Goal: Transaction & Acquisition: Purchase product/service

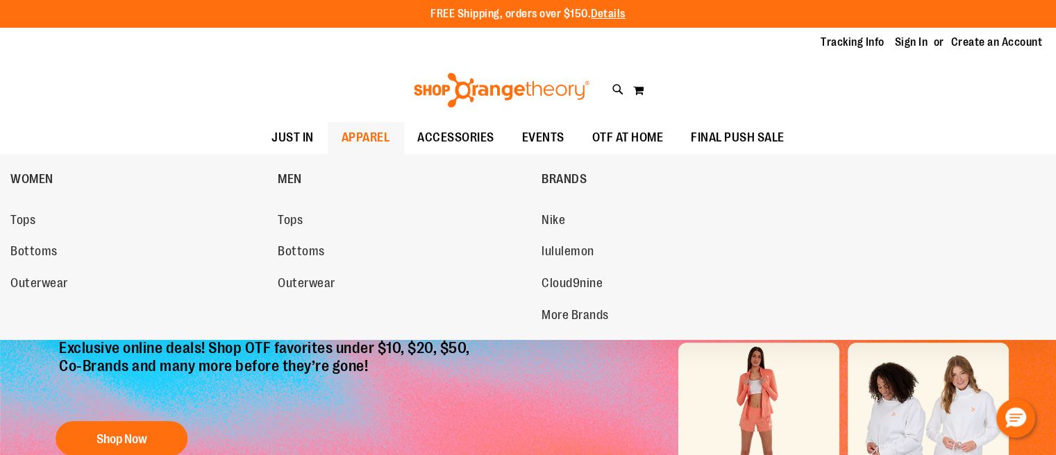
click at [380, 140] on span "APPAREL" at bounding box center [366, 137] width 49 height 31
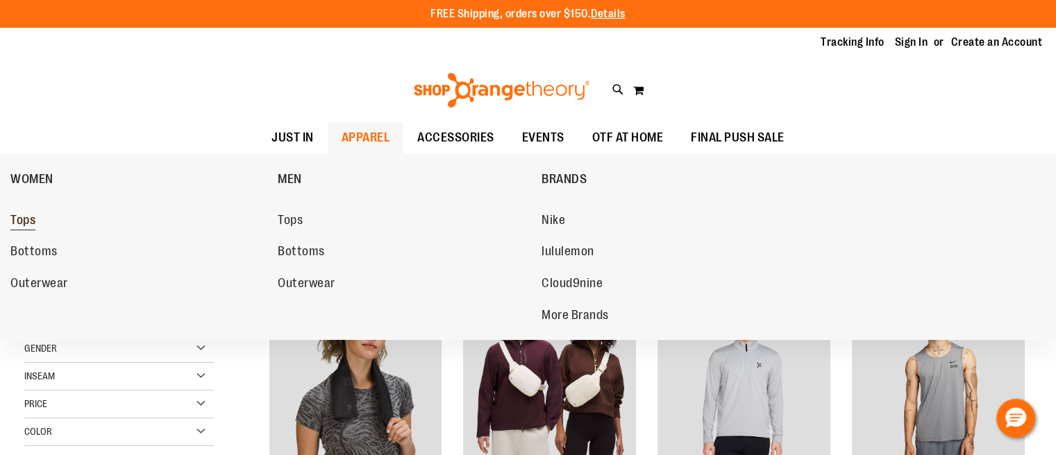
click at [24, 221] on span "Tops" at bounding box center [22, 221] width 25 height 17
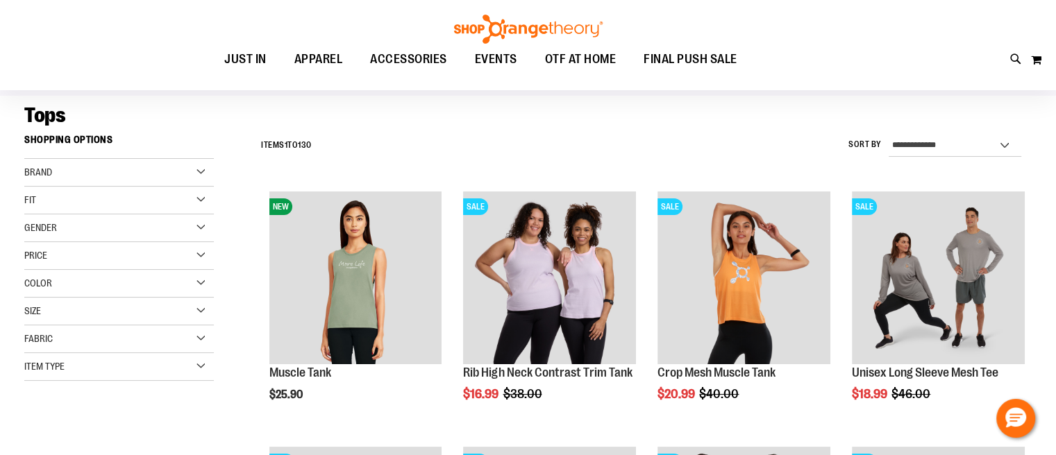
scroll to position [69, 0]
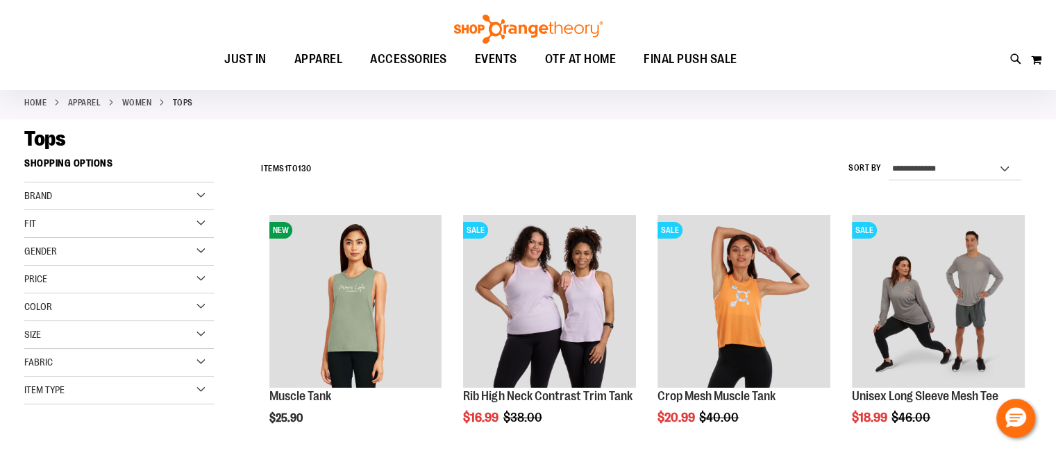
click at [70, 226] on div "Fit" at bounding box center [119, 224] width 190 height 28
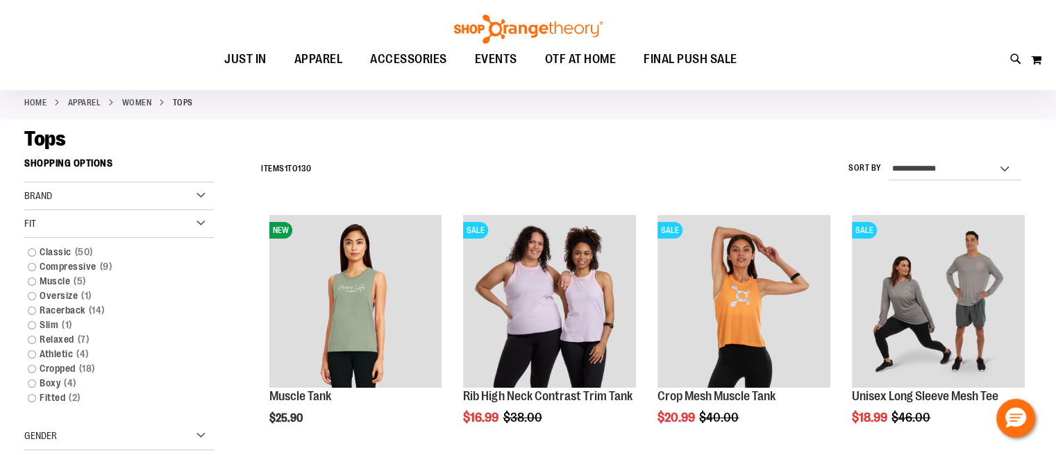
click at [70, 226] on div "Fit" at bounding box center [119, 224] width 190 height 28
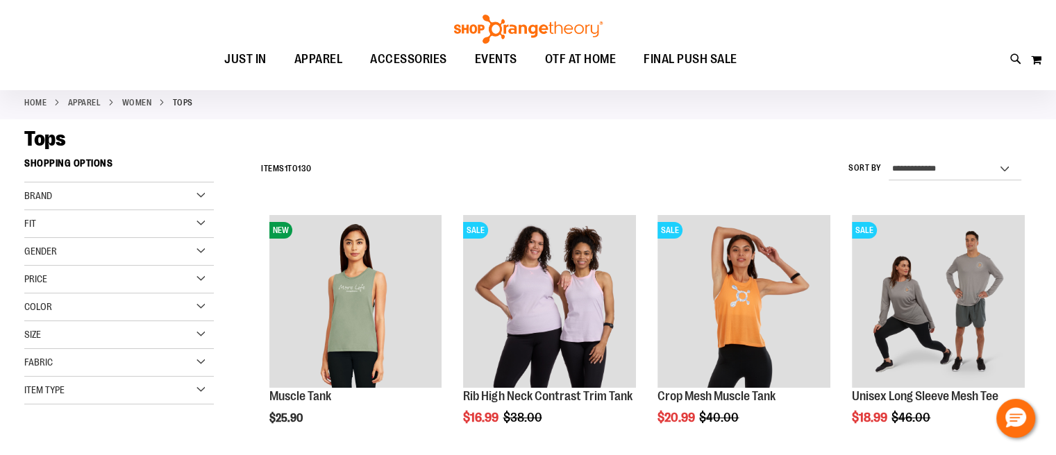
click at [75, 250] on div "Gender" at bounding box center [119, 252] width 190 height 28
click at [69, 344] on div "Size" at bounding box center [119, 335] width 190 height 28
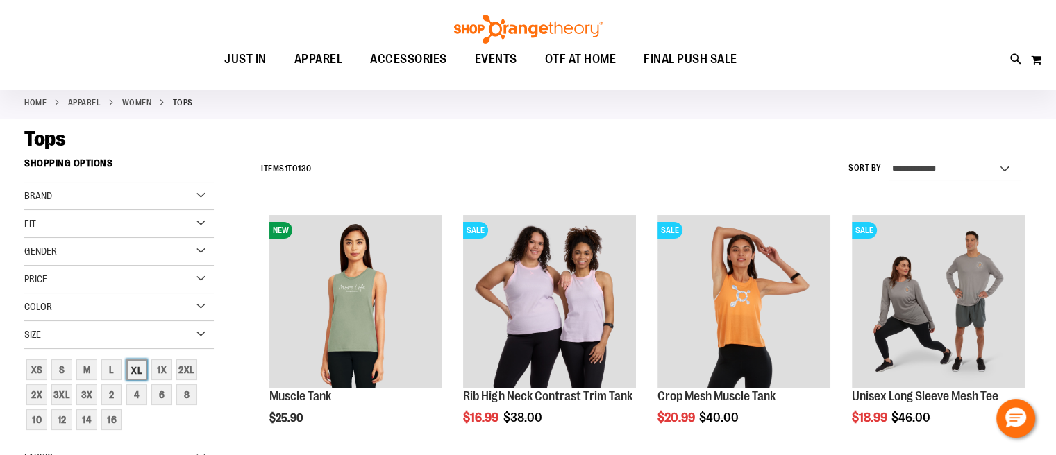
click at [136, 375] on div "XL" at bounding box center [136, 370] width 21 height 21
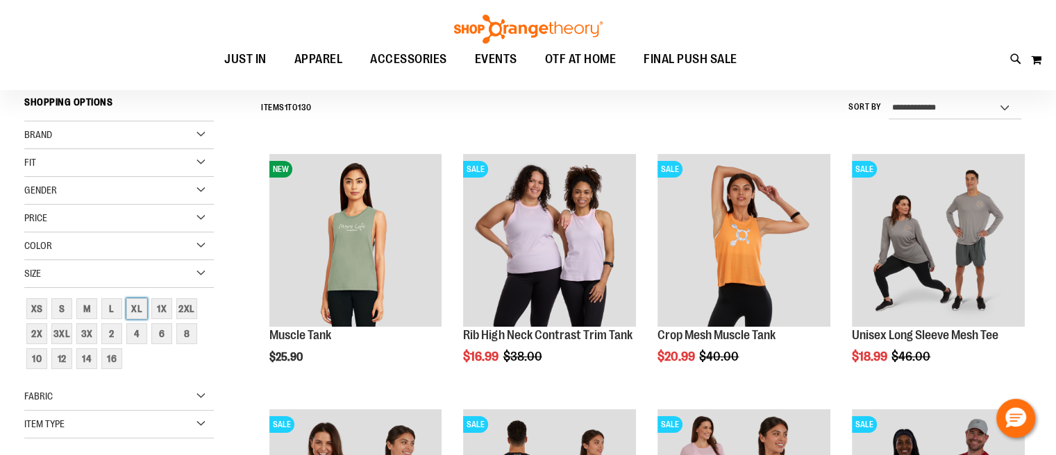
scroll to position [131, 0]
click at [115, 315] on div "L" at bounding box center [111, 308] width 21 height 21
click at [131, 314] on div "XL" at bounding box center [136, 308] width 21 height 21
click at [132, 312] on div "XL" at bounding box center [136, 308] width 21 height 21
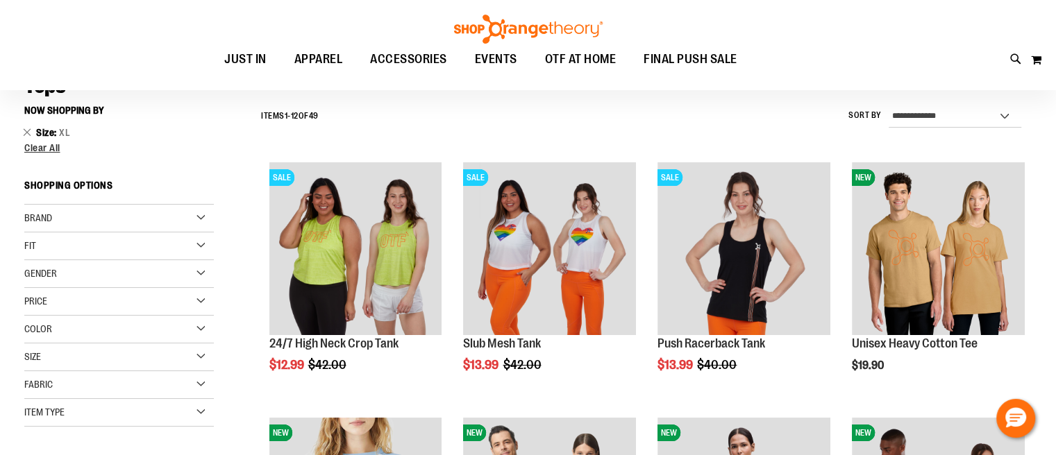
scroll to position [139, 0]
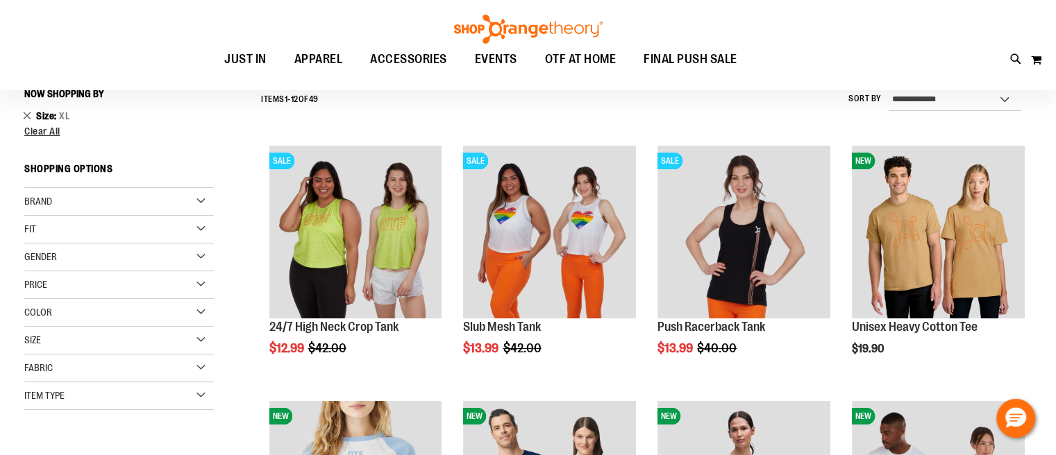
click at [28, 113] on link "Remove This Item" at bounding box center [27, 115] width 9 height 14
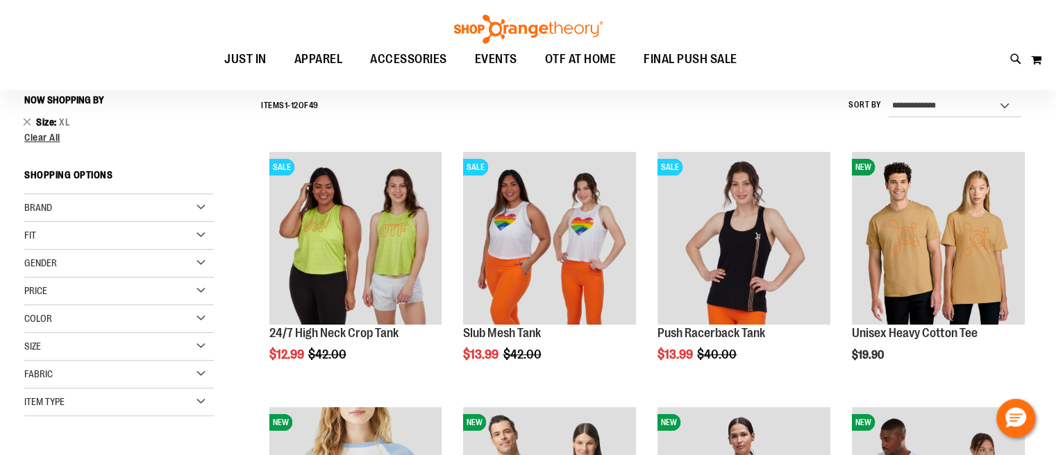
scroll to position [131, 0]
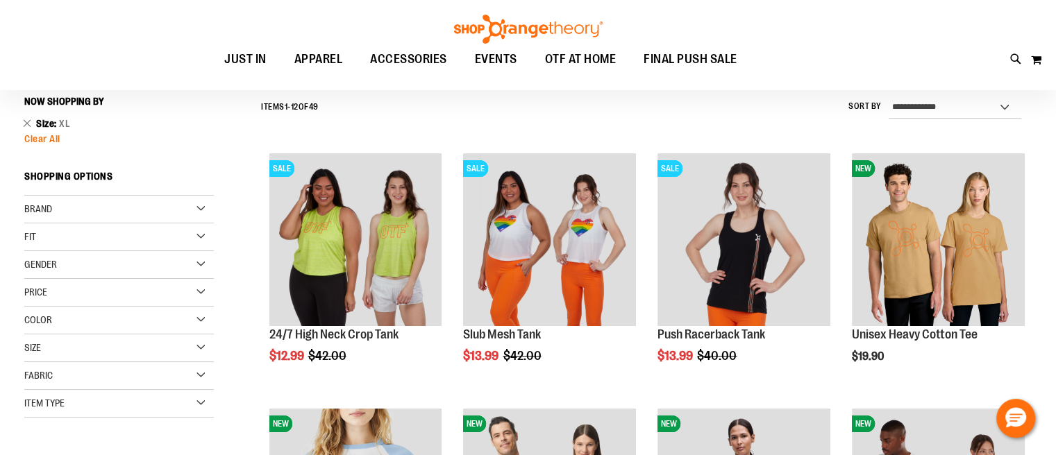
click at [34, 140] on span "Clear All" at bounding box center [42, 138] width 36 height 11
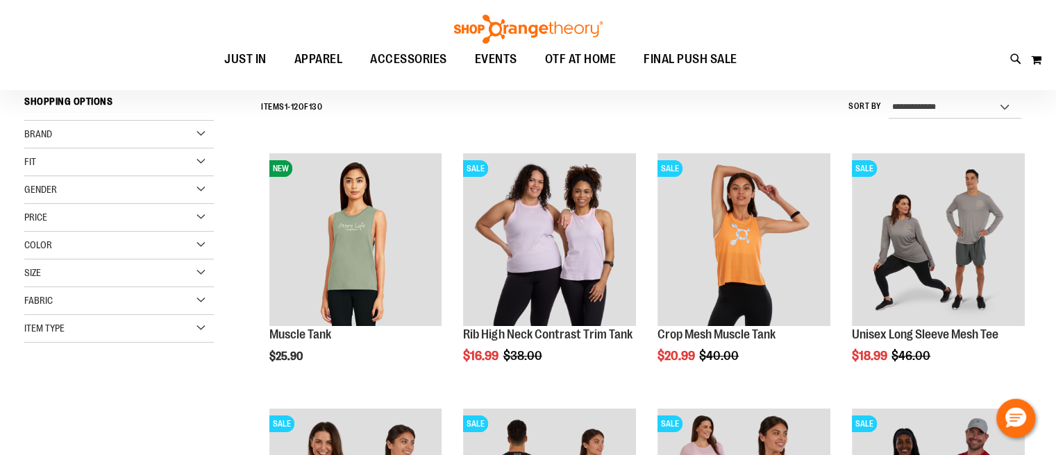
click at [113, 331] on div "Item Type" at bounding box center [119, 329] width 190 height 28
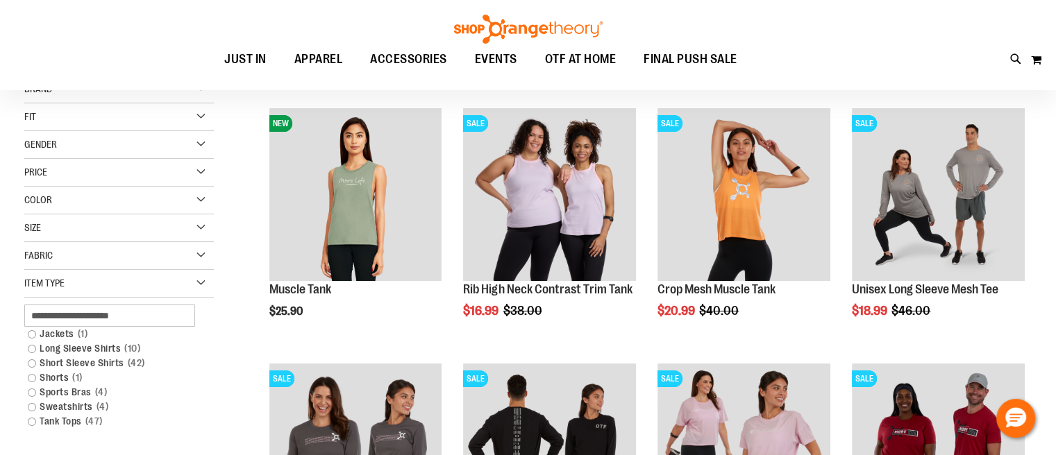
scroll to position [201, 0]
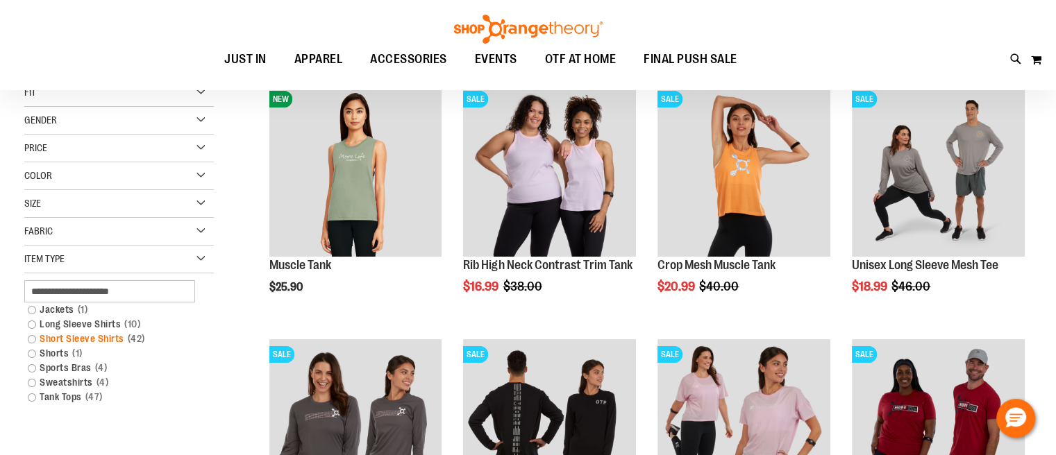
click at [97, 344] on link "Short Sleeve Shirts 42 items" at bounding box center [112, 339] width 182 height 15
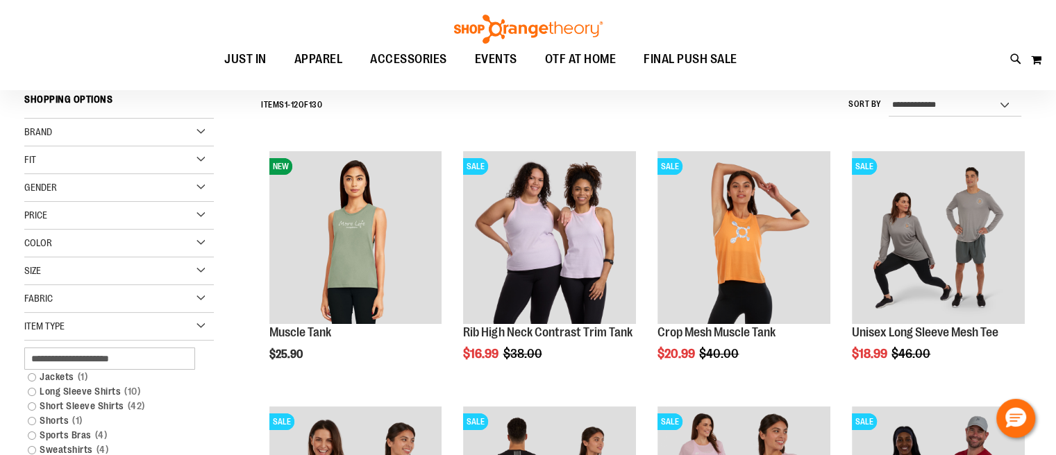
scroll to position [131, 0]
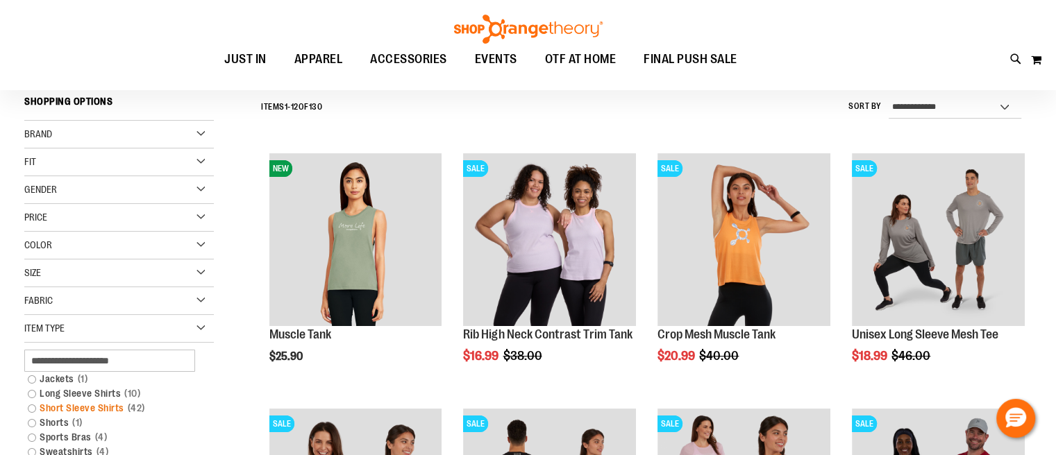
click at [32, 412] on link "Short Sleeve Shirts 42 items" at bounding box center [112, 408] width 182 height 15
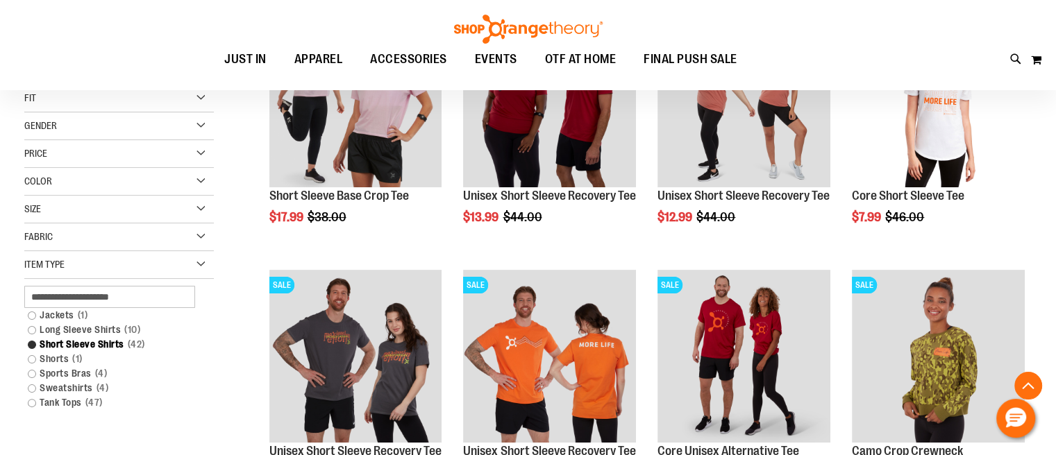
scroll to position [340, 0]
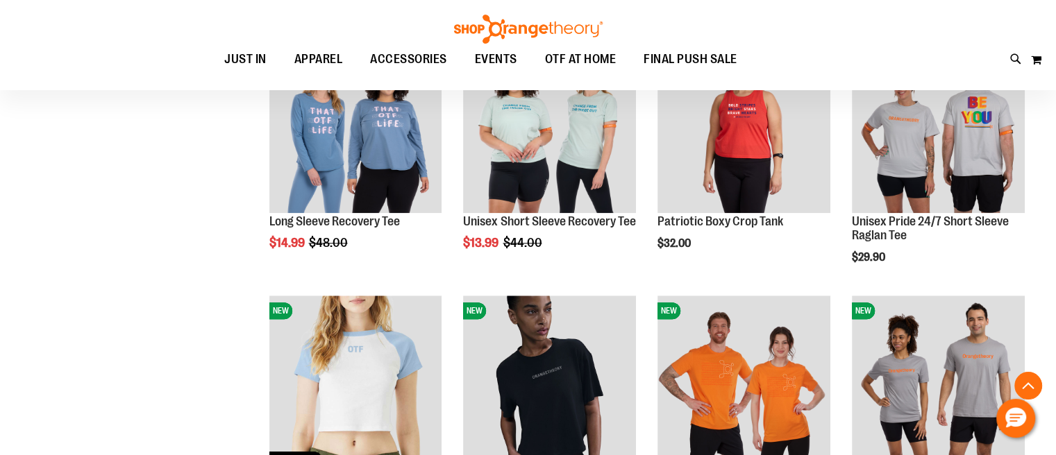
scroll to position [1589, 0]
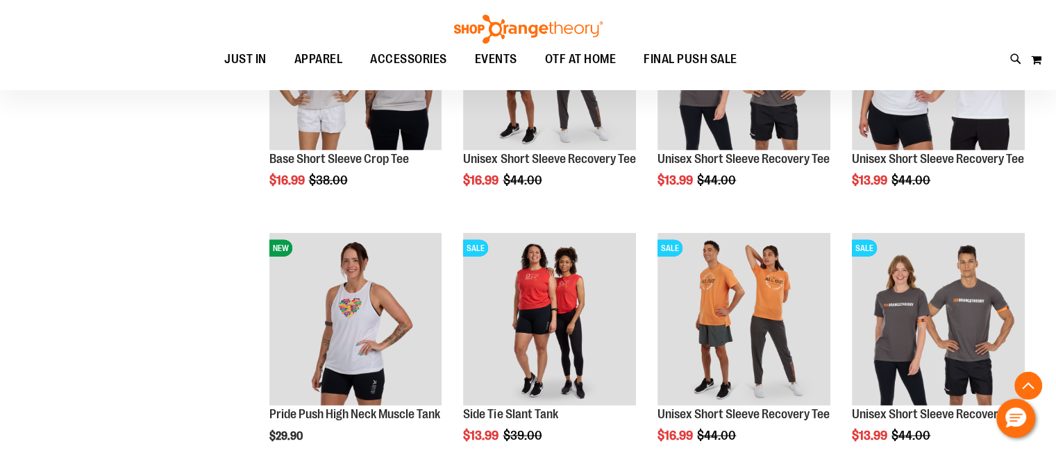
scroll to position [3117, 0]
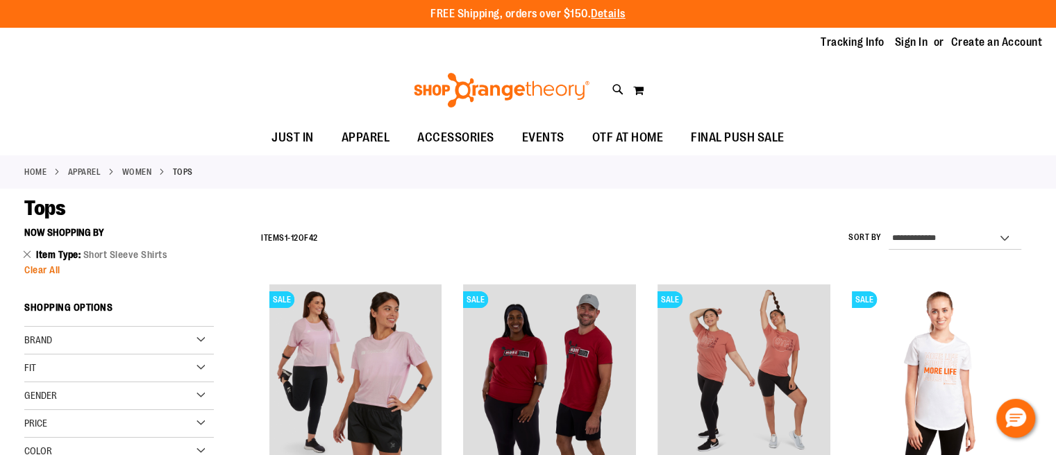
click at [30, 276] on span "Clear All" at bounding box center [42, 270] width 36 height 11
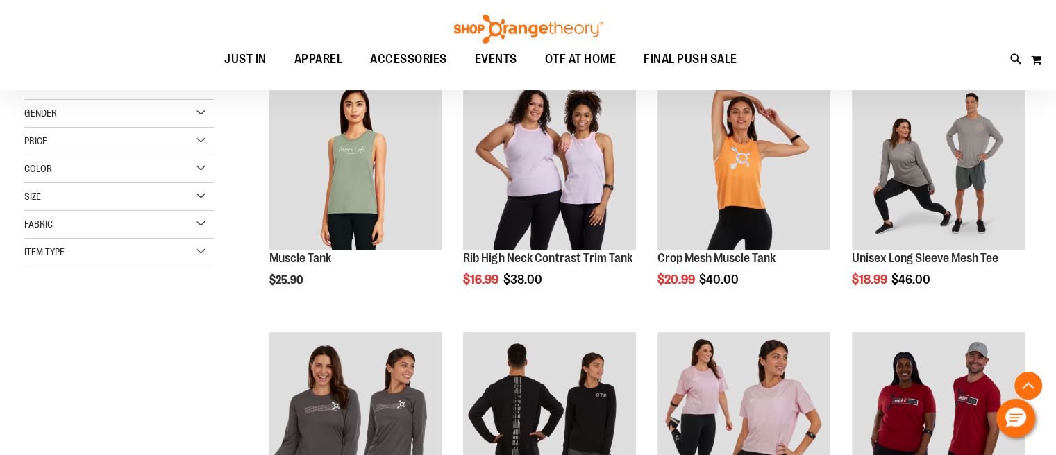
scroll to position [221, 0]
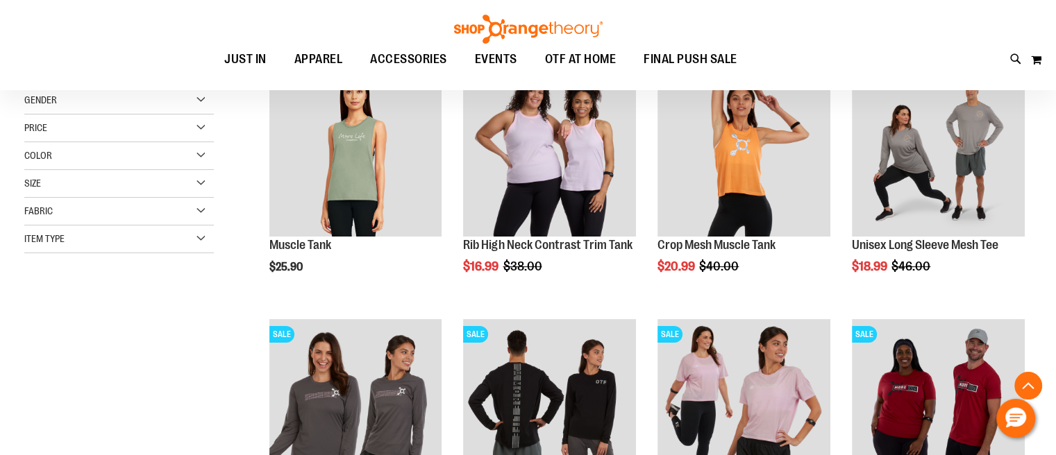
click at [99, 250] on div "Item Type" at bounding box center [119, 240] width 190 height 28
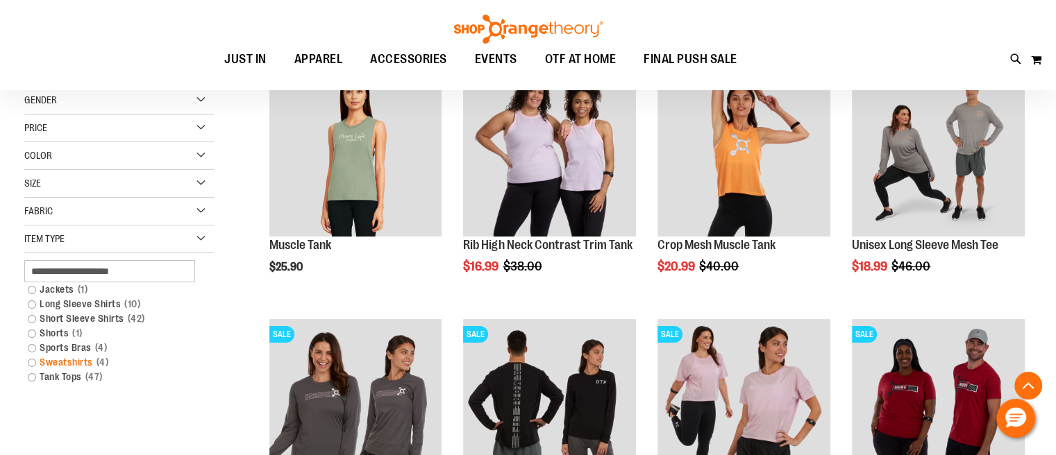
click at [78, 369] on link "Sweatshirts 4 items" at bounding box center [112, 362] width 182 height 15
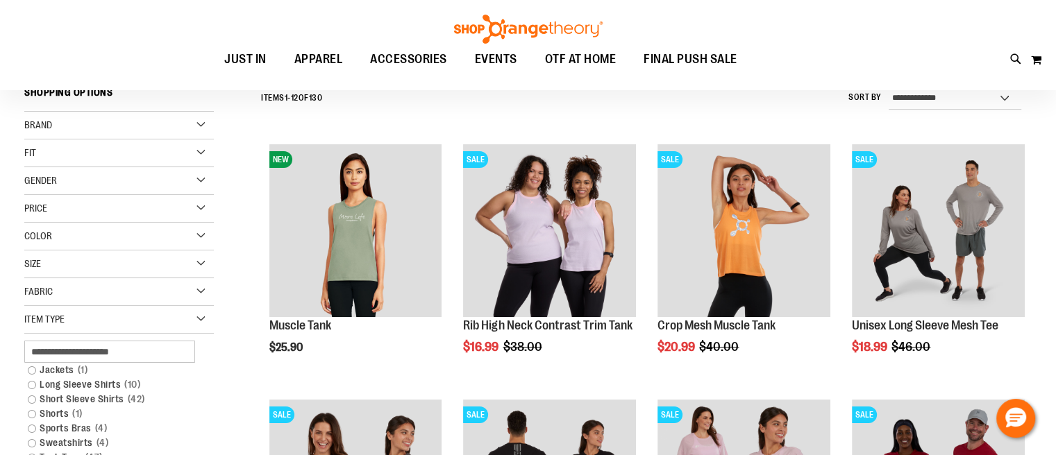
scroll to position [131, 0]
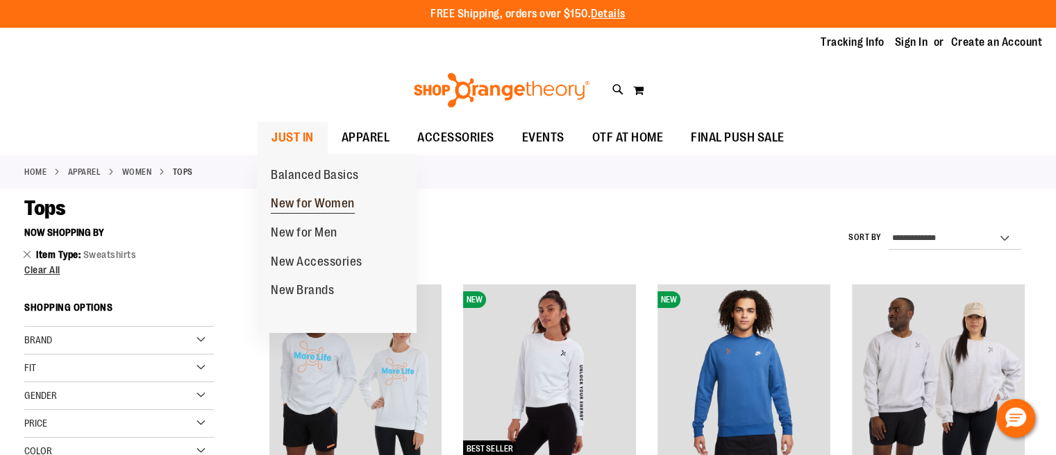
click at [318, 202] on span "New for Women" at bounding box center [313, 204] width 84 height 17
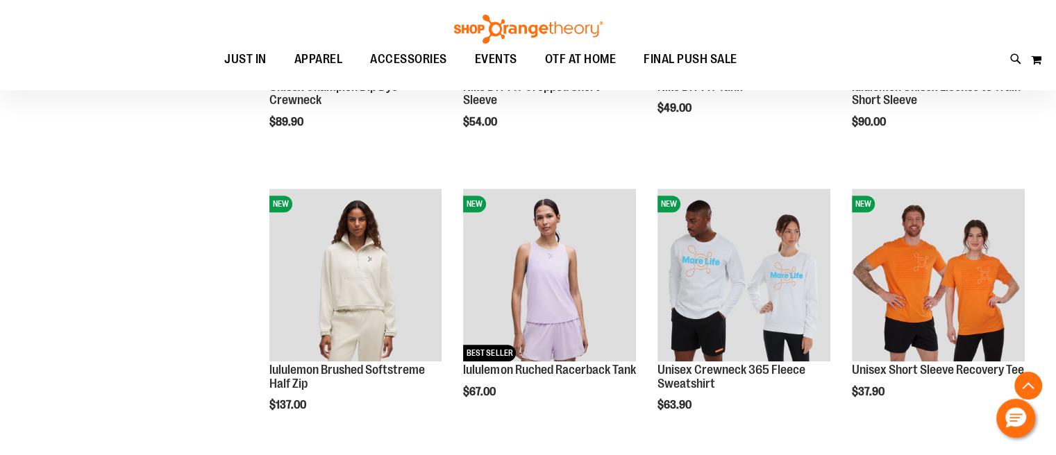
scroll to position [508, 0]
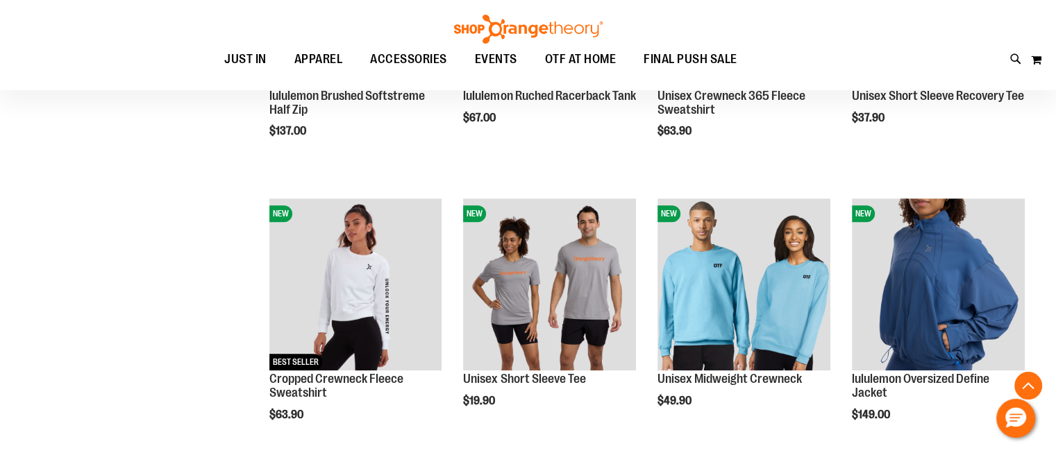
scroll to position [785, 0]
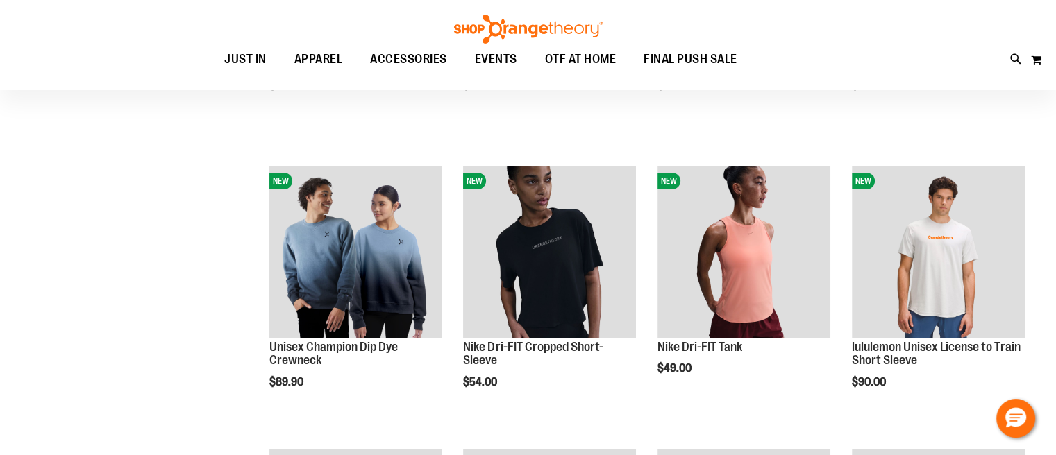
scroll to position [91, 0]
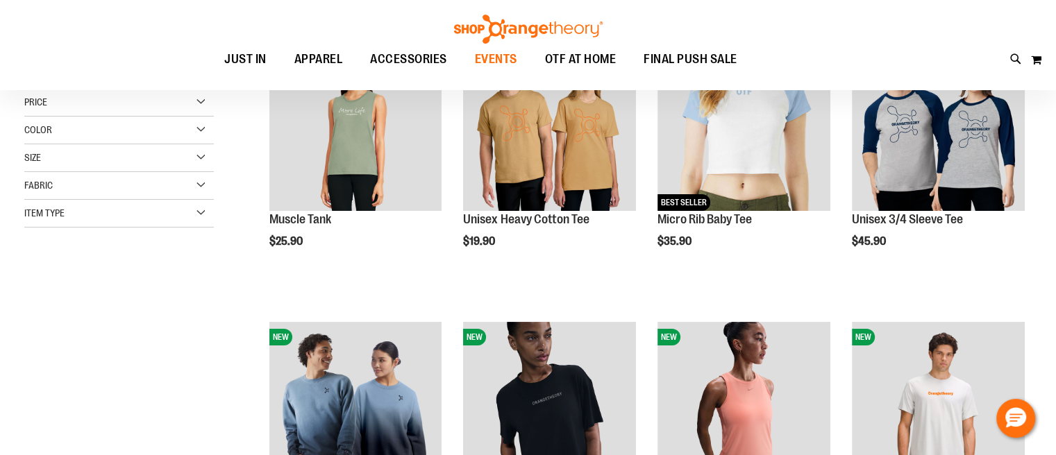
click at [508, 53] on span "EVENTS" at bounding box center [496, 59] width 42 height 31
